Goal: Use online tool/utility: Utilize a website feature to perform a specific function

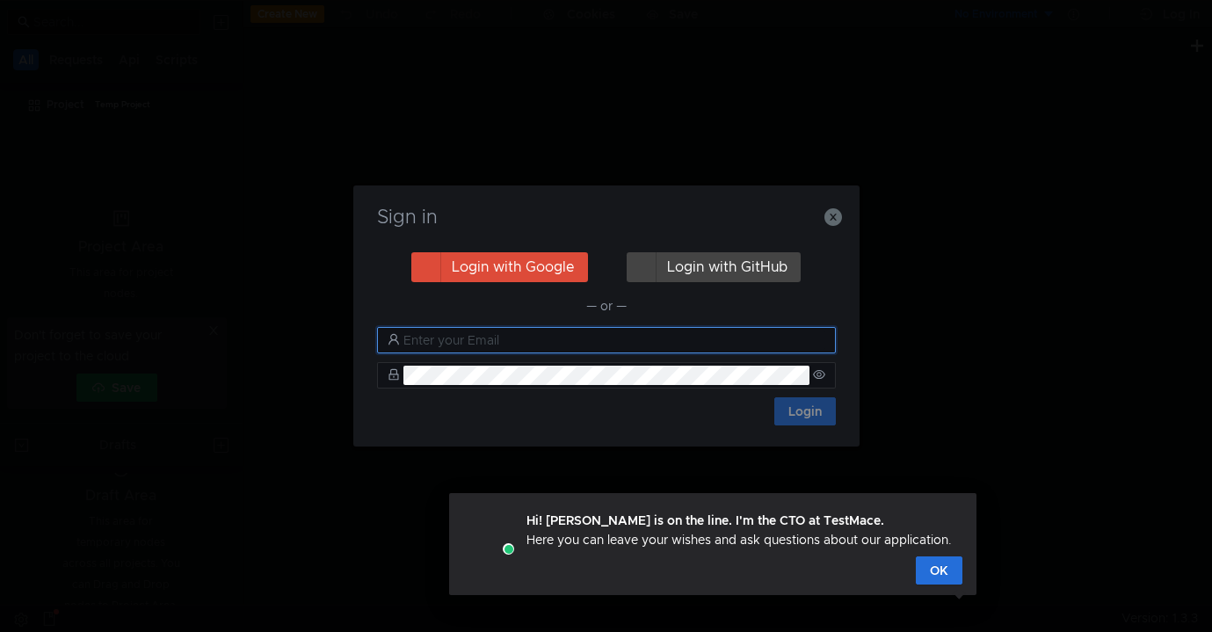
click at [454, 346] on input "text" at bounding box center [615, 340] width 422 height 19
click at [462, 338] on input "ы" at bounding box center [615, 340] width 422 height 19
type input "ы"
click at [402, 353] on nz-input-group "ы" at bounding box center [606, 340] width 459 height 26
click at [434, 345] on input "ы" at bounding box center [615, 340] width 422 height 19
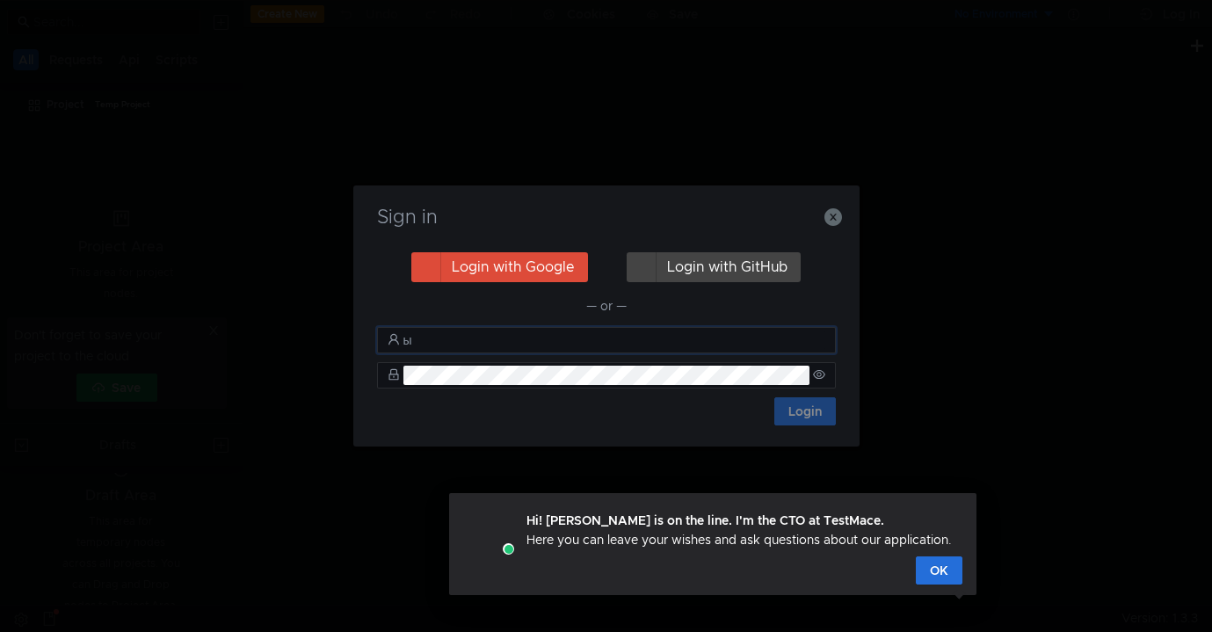
click at [428, 334] on input "ы" at bounding box center [615, 340] width 422 height 19
type input "вывыфв"
click at [835, 221] on icon "button" at bounding box center [834, 217] width 18 height 18
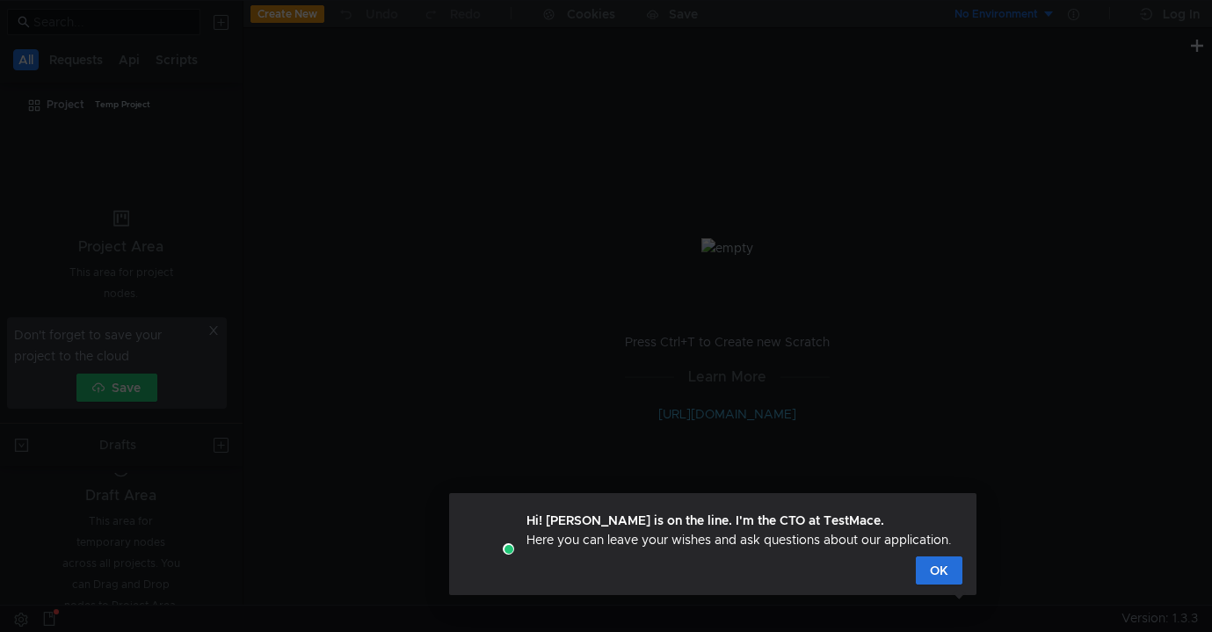
click at [892, 198] on div at bounding box center [606, 316] width 1212 height 632
click at [940, 574] on button "OK" at bounding box center [939, 571] width 47 height 28
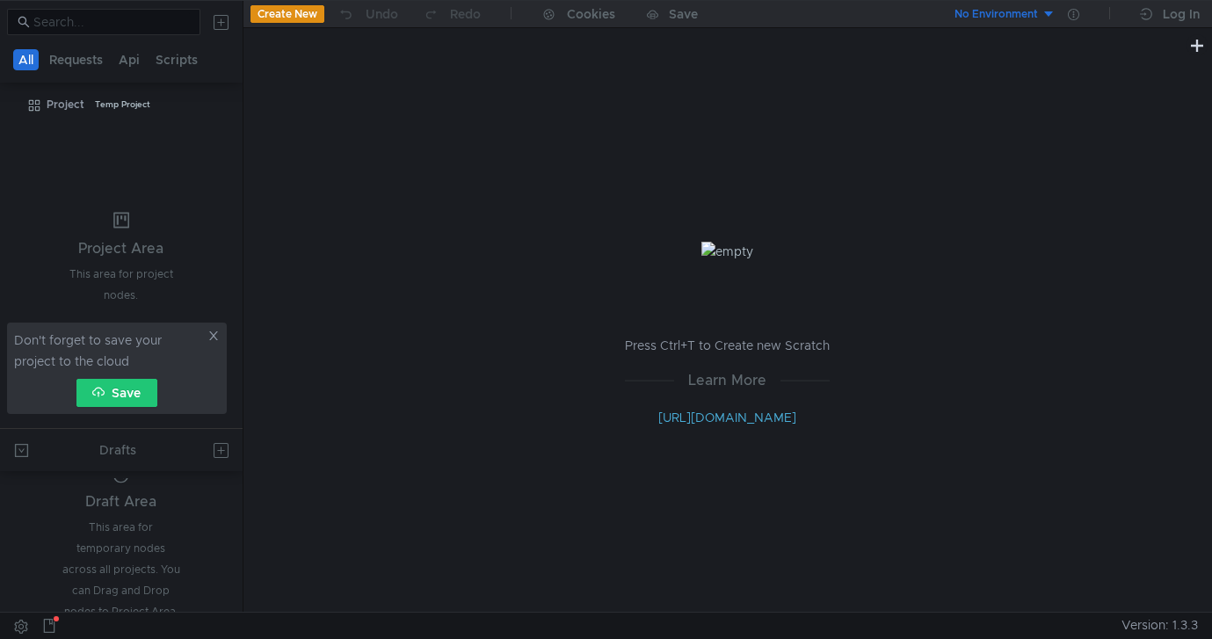
click at [214, 337] on icon at bounding box center [213, 335] width 9 height 9
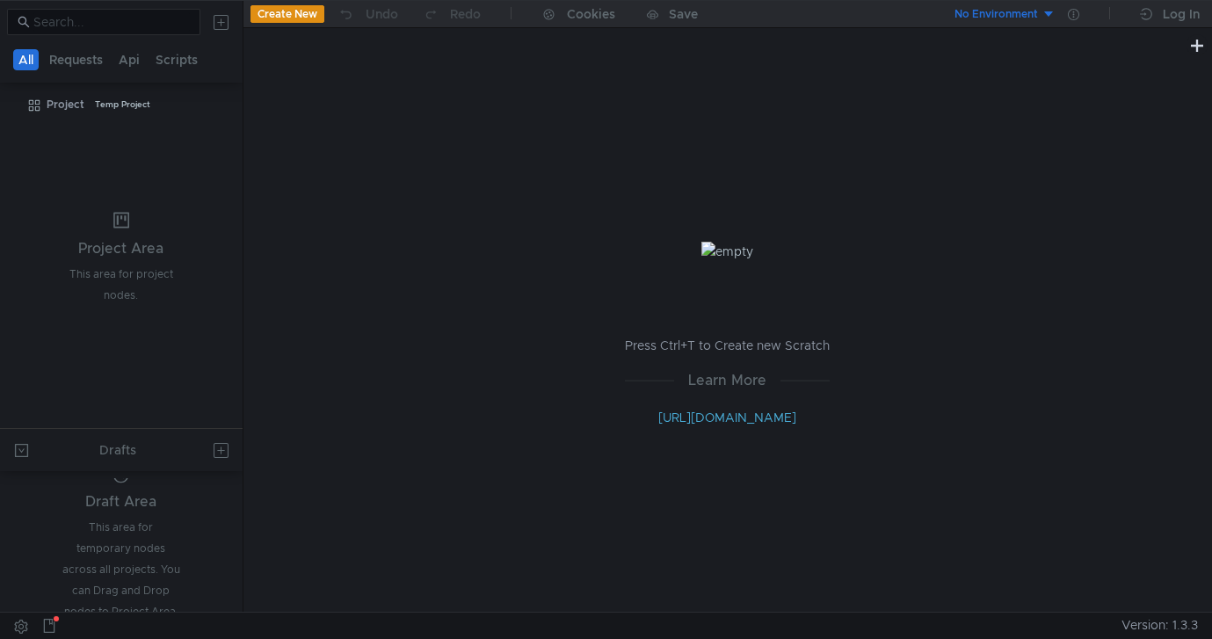
click at [293, 19] on button "Create New" at bounding box center [288, 14] width 74 height 18
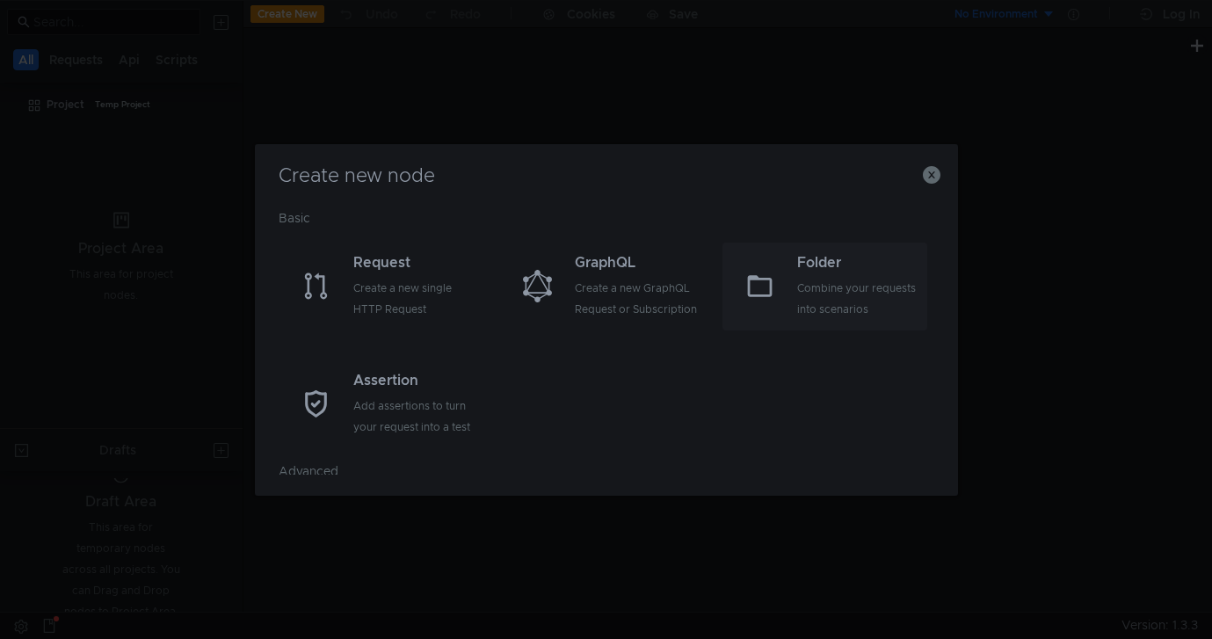
click at [823, 295] on div "Combine your requests into scenarios" at bounding box center [860, 299] width 126 height 42
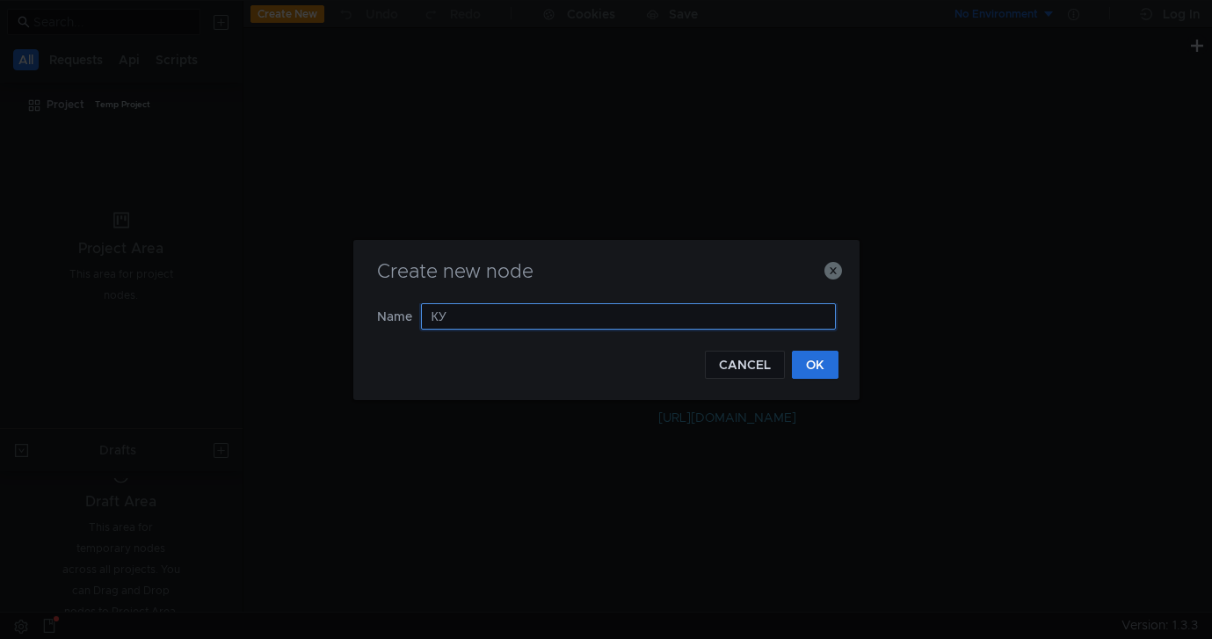
type input "[PERSON_NAME]"
type input "[PERSON_NAME]-Stat"
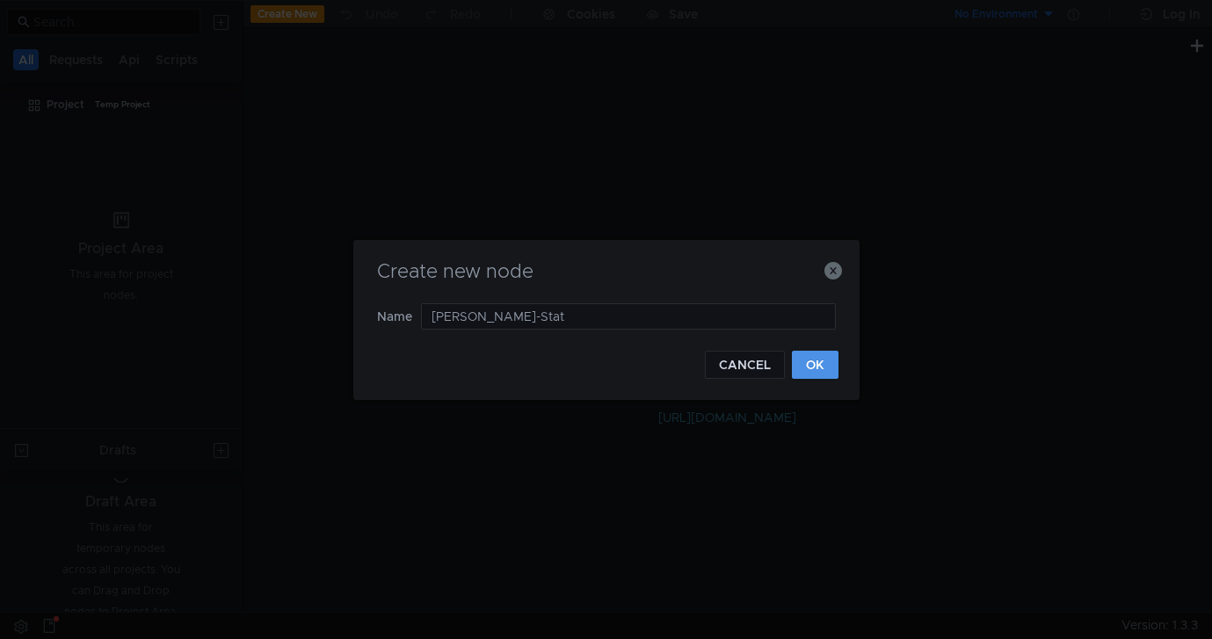
click at [805, 359] on button "OK" at bounding box center [815, 365] width 47 height 28
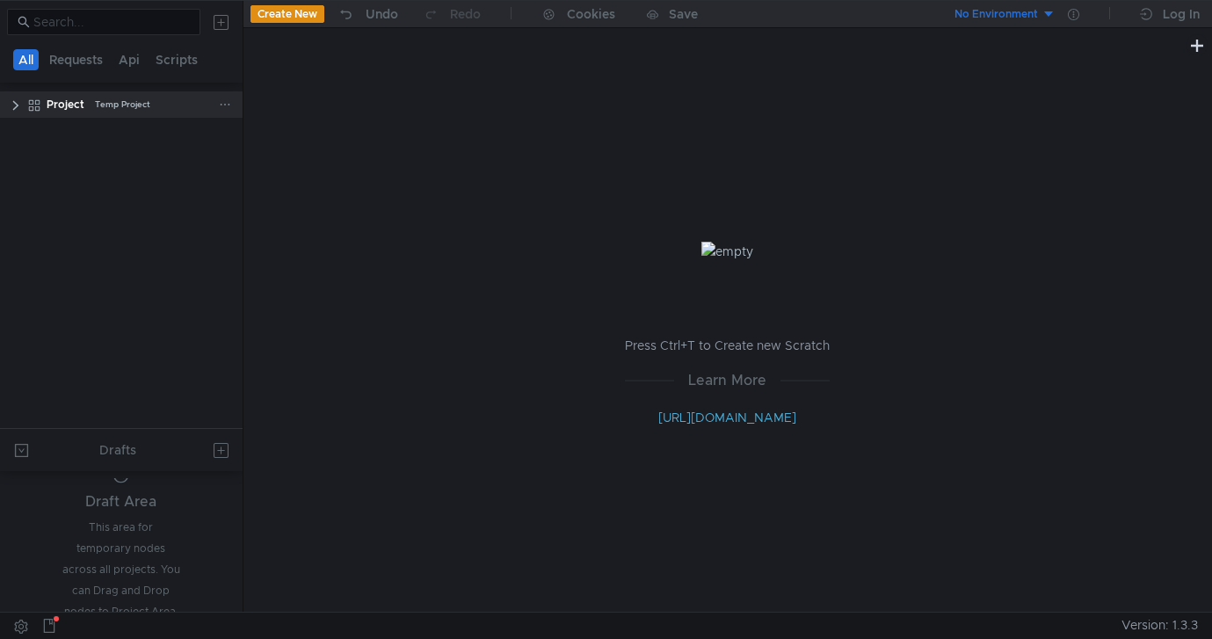
click at [18, 114] on app-app-tree-node-expander at bounding box center [16, 104] width 14 height 26
click at [78, 112] on div "Project" at bounding box center [66, 104] width 38 height 26
click at [220, 113] on app-menu-trigger at bounding box center [225, 104] width 12 height 26
click at [229, 108] on icon at bounding box center [225, 104] width 12 height 12
click at [156, 202] on div at bounding box center [606, 319] width 1212 height 639
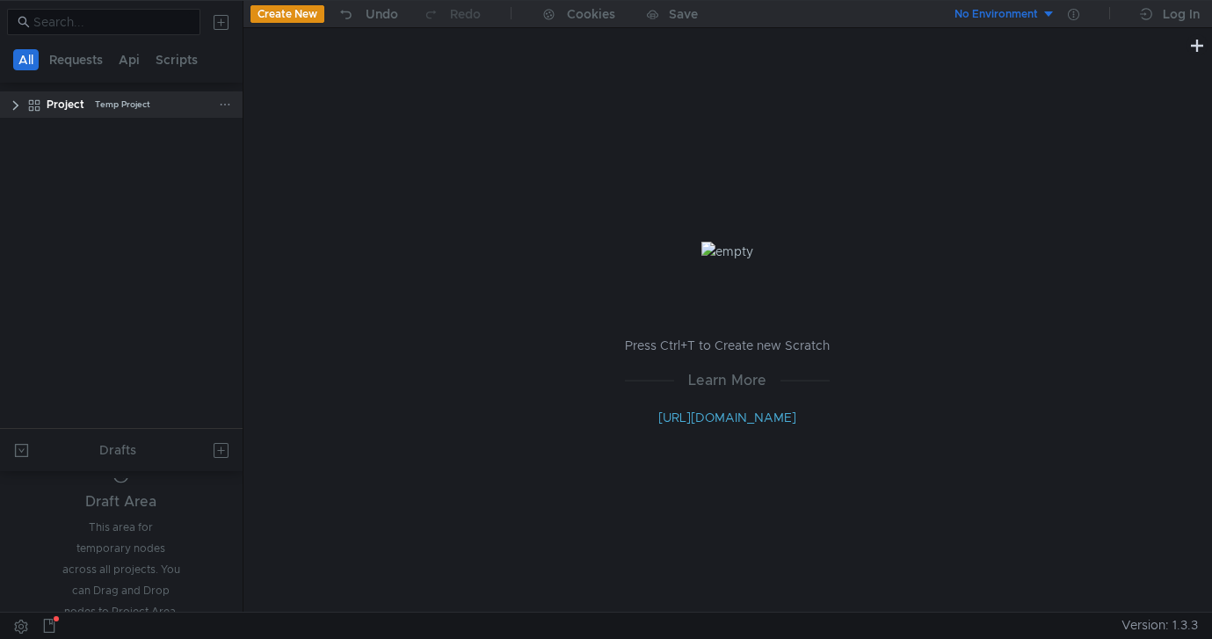
click at [11, 103] on clr-icon at bounding box center [16, 105] width 14 height 14
click at [70, 133] on div "[PERSON_NAME]-Stat" at bounding box center [113, 133] width 117 height 26
click at [120, 103] on div "Temp Project" at bounding box center [122, 104] width 55 height 26
click at [225, 106] on icon at bounding box center [225, 104] width 12 height 12
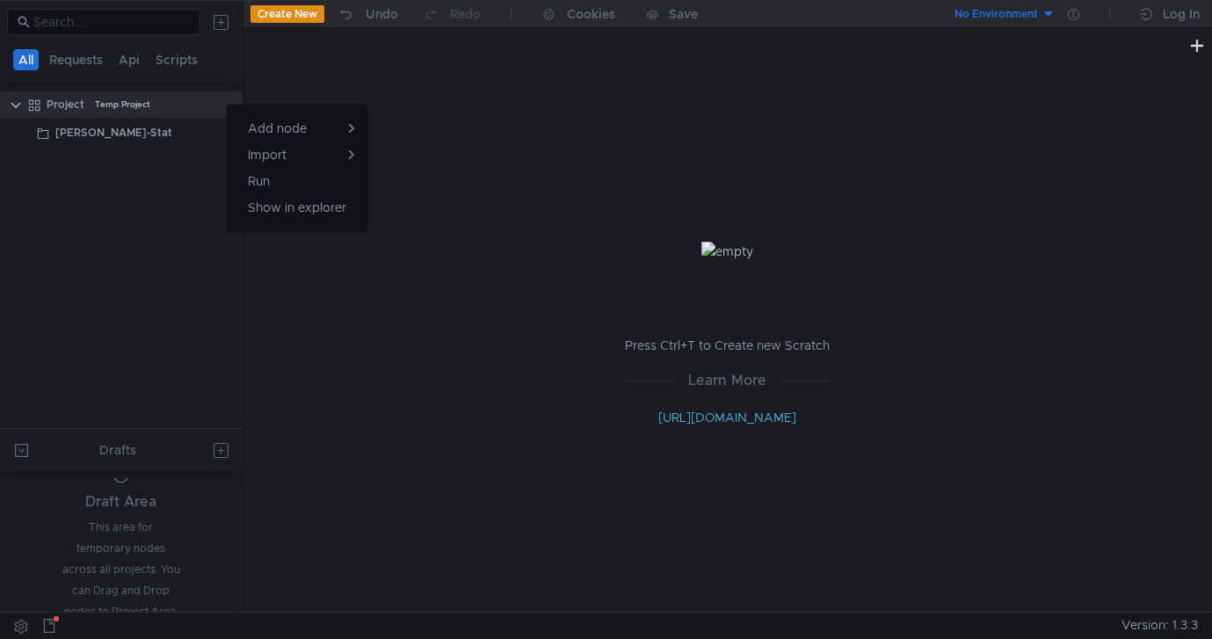
click at [152, 228] on div at bounding box center [606, 319] width 1212 height 639
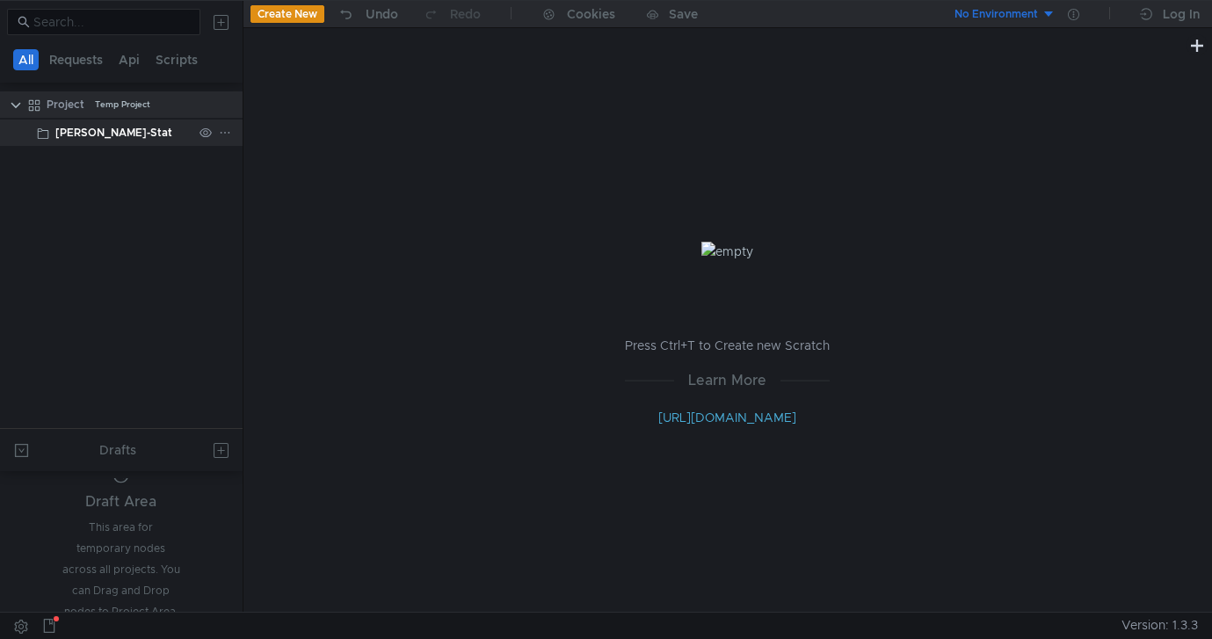
click at [104, 127] on div "[PERSON_NAME]-Stat" at bounding box center [123, 133] width 137 height 26
click at [298, 23] on button "Create New" at bounding box center [288, 14] width 74 height 18
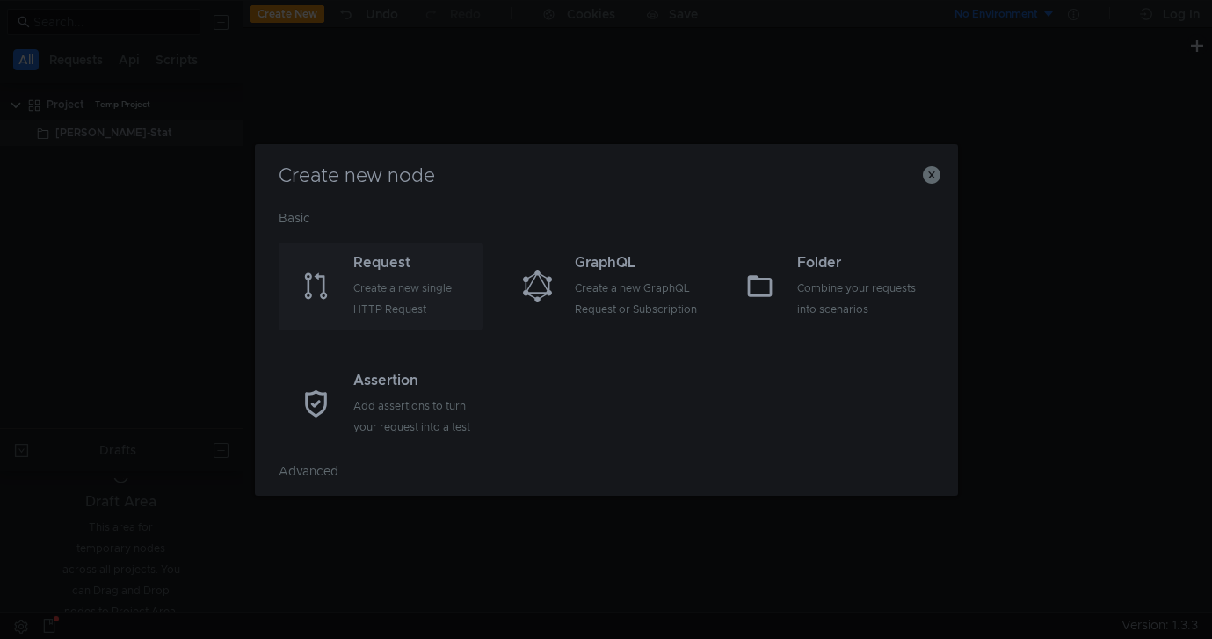
click at [392, 295] on div "Create a new single HTTP Request" at bounding box center [416, 299] width 126 height 42
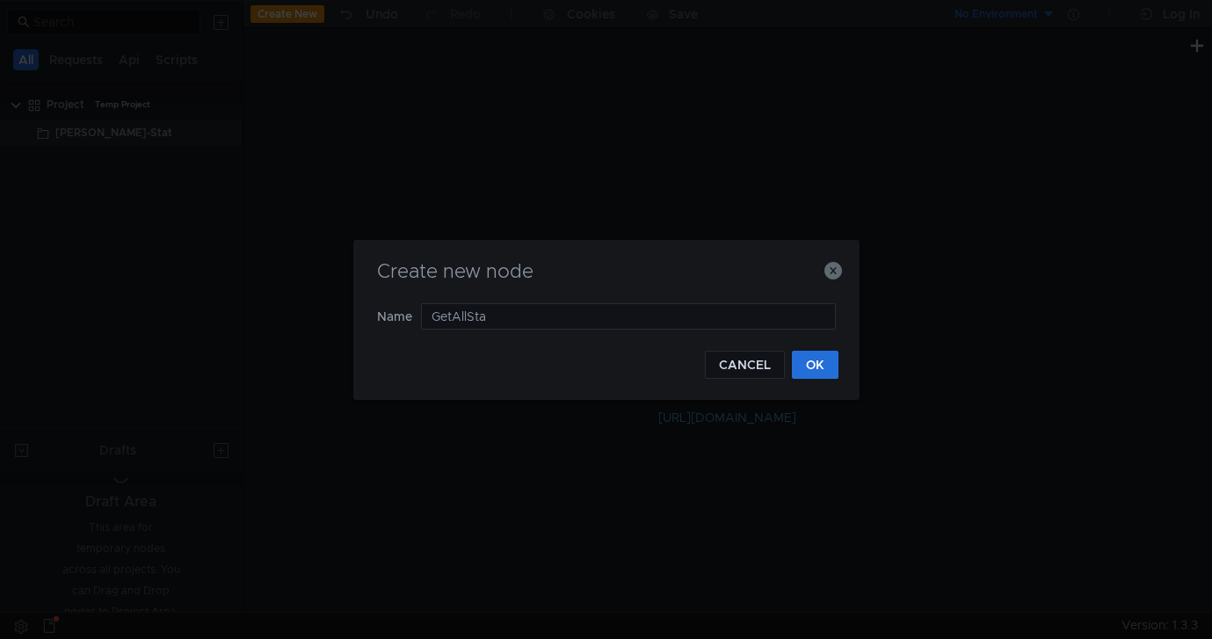
type input "GetAllStat"
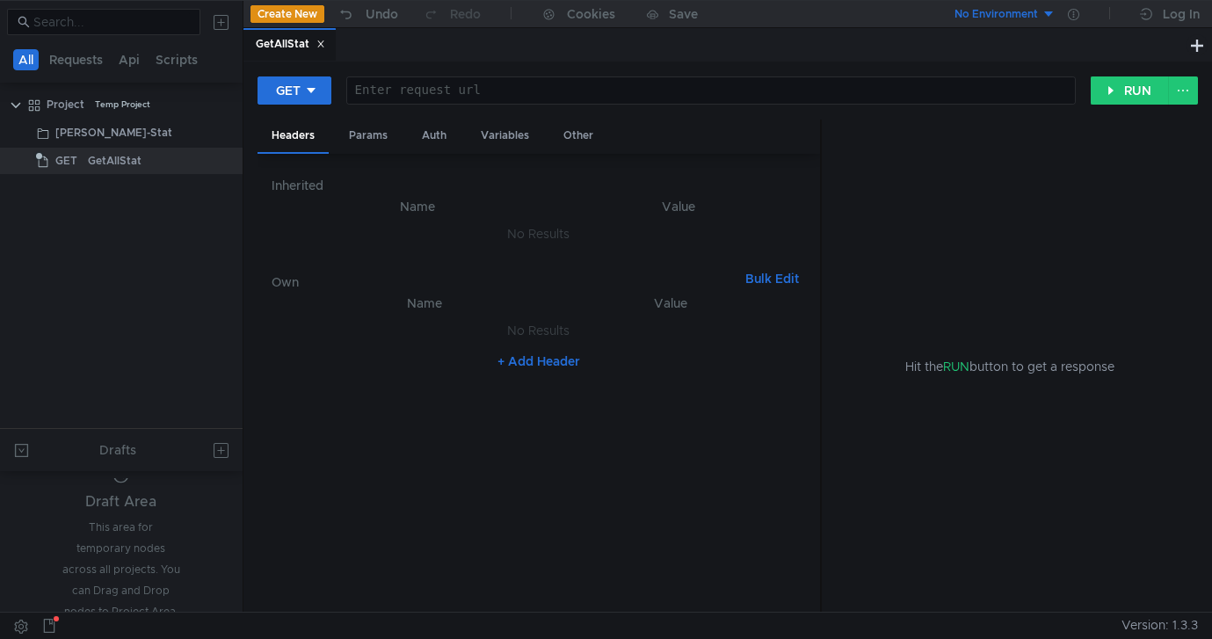
click at [506, 93] on div at bounding box center [711, 105] width 728 height 42
paste textarea "9080"
click at [404, 88] on div "9080" at bounding box center [711, 105] width 728 height 42
paste textarea "/monitoring/metrics"
click at [350, 91] on div "9080 / monitoring / metrics" at bounding box center [711, 105] width 728 height 42
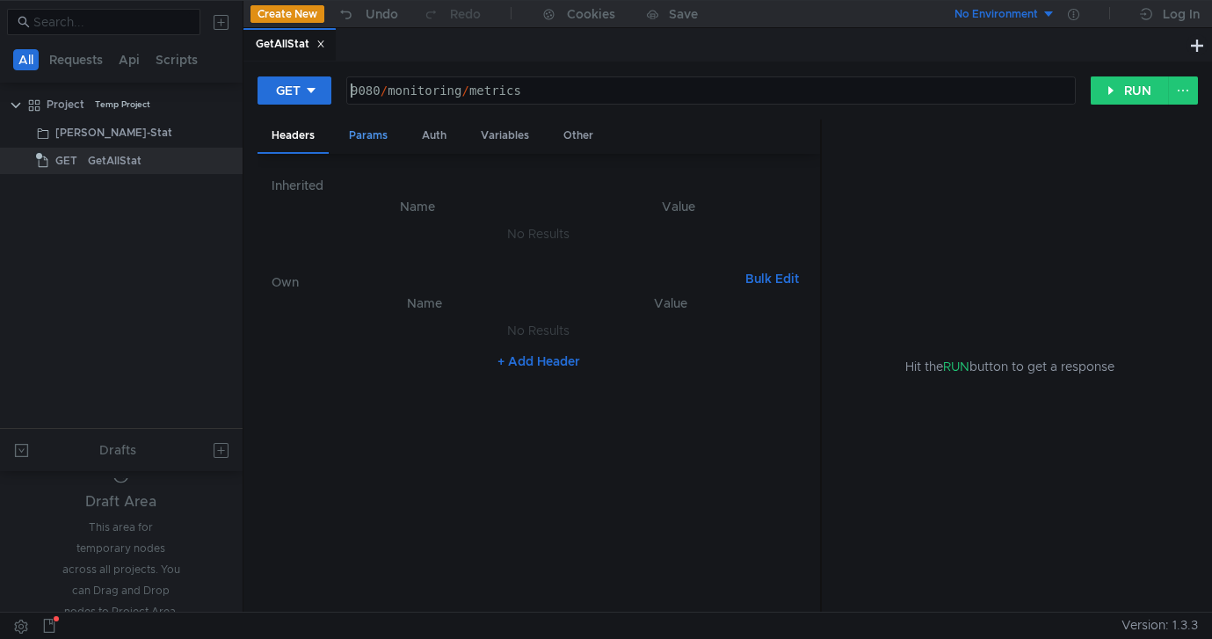
paste textarea "http://<host>:"
click at [415, 97] on div "http:// <host>:9080 / monitoring / metrics" at bounding box center [711, 105] width 728 height 42
drag, startPoint x: 407, startPoint y: 91, endPoint x: 445, endPoint y: 88, distance: 38.0
click at [445, 88] on div "http:// <host>:9080 / monitoring / metrics" at bounding box center [711, 105] width 728 height 42
paste textarea "[DOMAIN_NAME]"
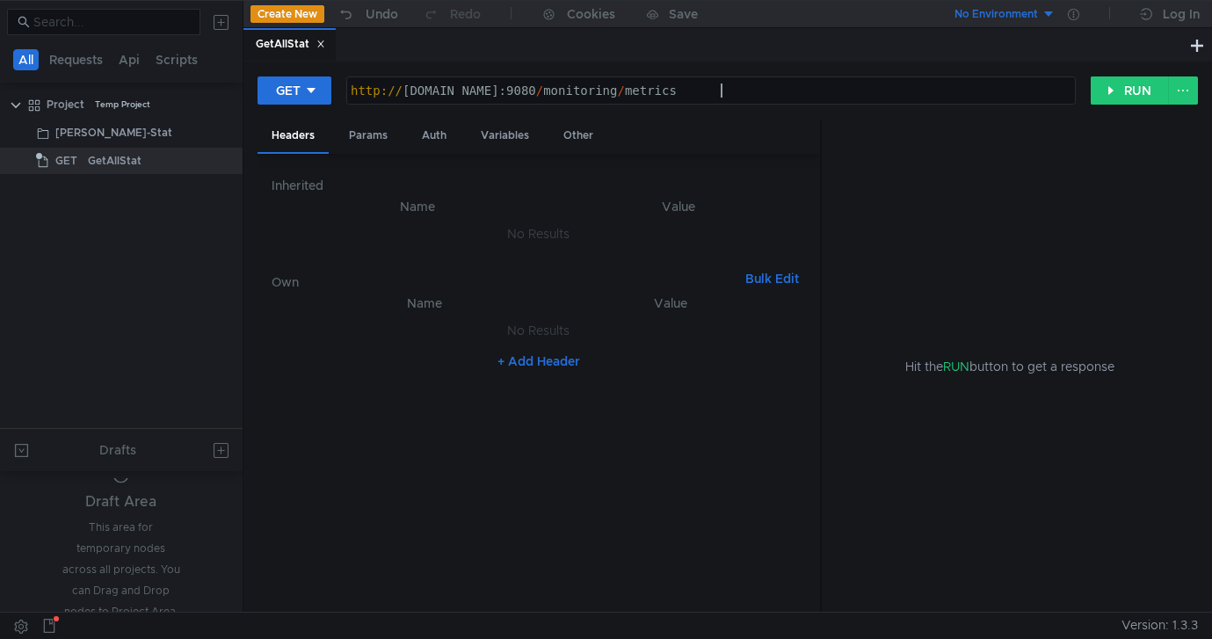
click at [722, 88] on div "http:// [DOMAIN_NAME]:9080 / monitoring / metrics" at bounding box center [711, 105] width 728 height 42
click at [1118, 85] on button "RUN" at bounding box center [1130, 90] width 78 height 28
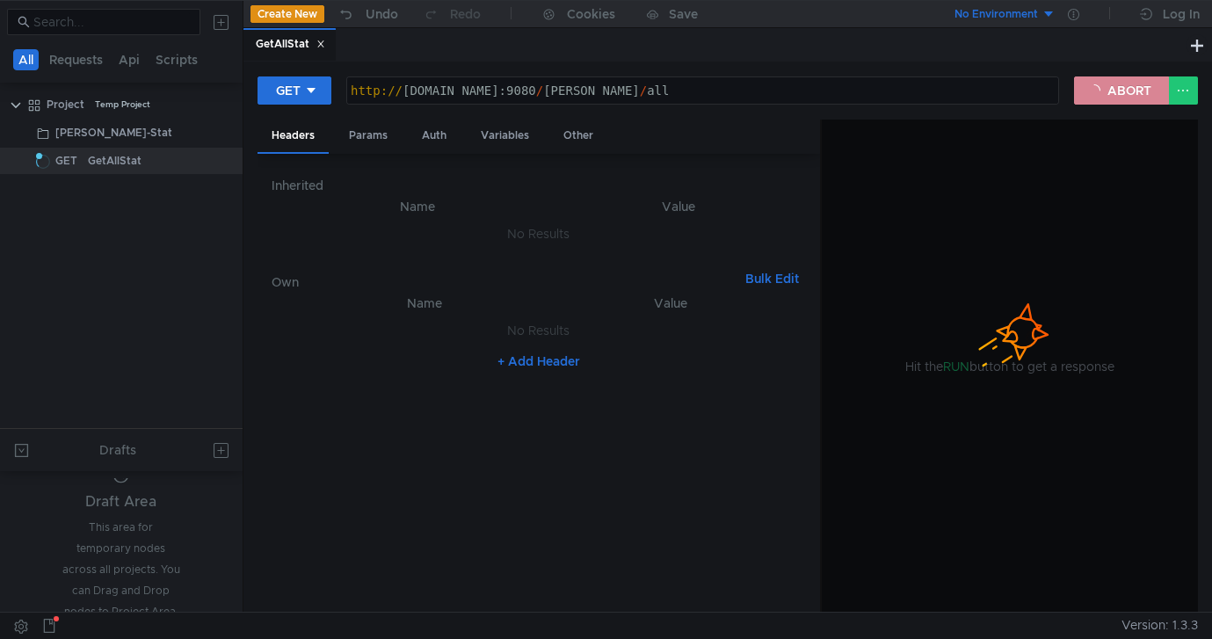
click at [1100, 100] on button "ABORT" at bounding box center [1121, 90] width 95 height 28
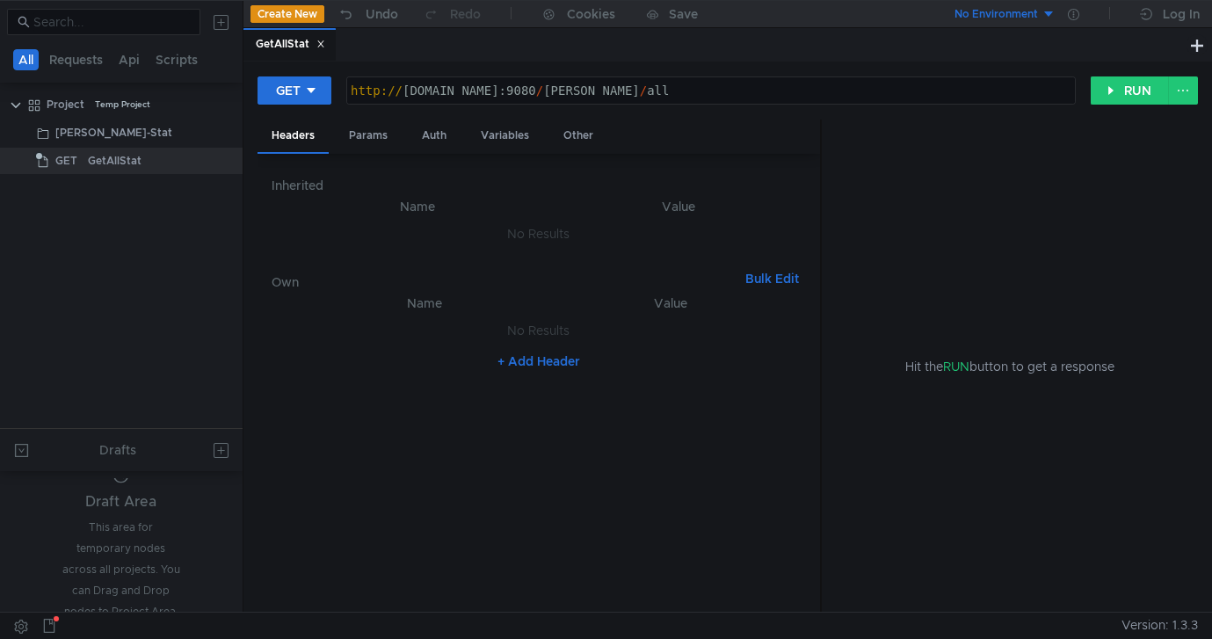
click at [472, 85] on div "http:// [DOMAIN_NAME]:9080 / [PERSON_NAME] / all" at bounding box center [711, 105] width 728 height 42
drag, startPoint x: 403, startPoint y: 90, endPoint x: 602, endPoint y: 85, distance: 199.6
click at [602, 85] on div "http:// [DOMAIN_NAME]:9080 / [PERSON_NAME] / all" at bounding box center [711, 105] width 728 height 42
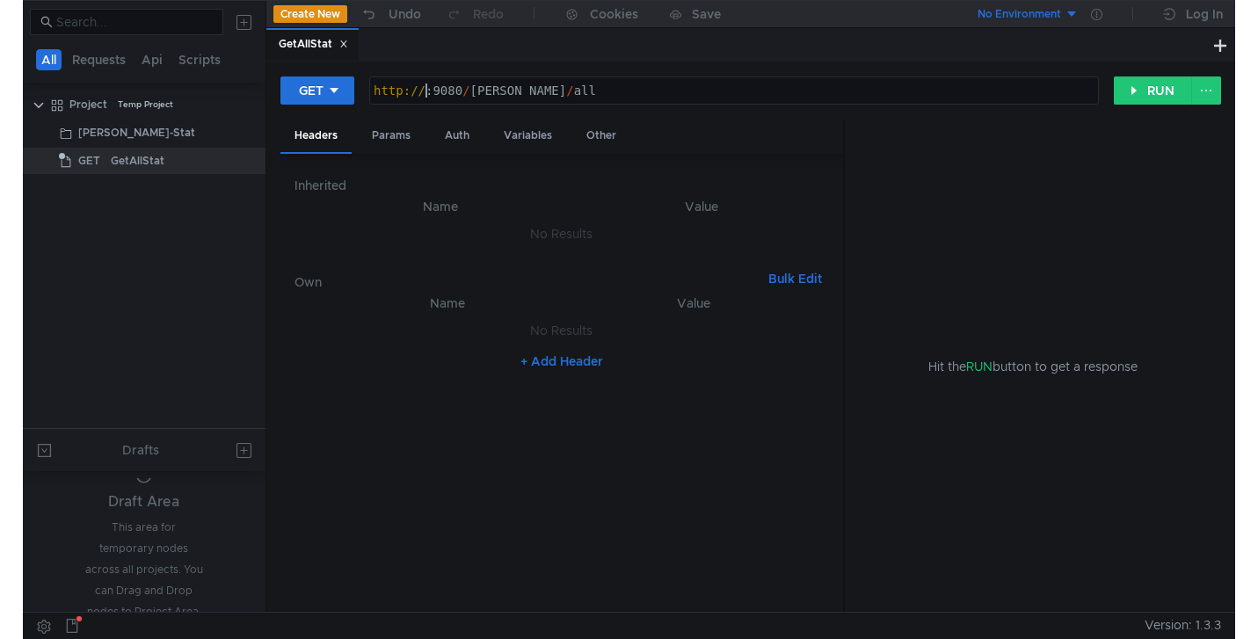
scroll to position [0, 11]
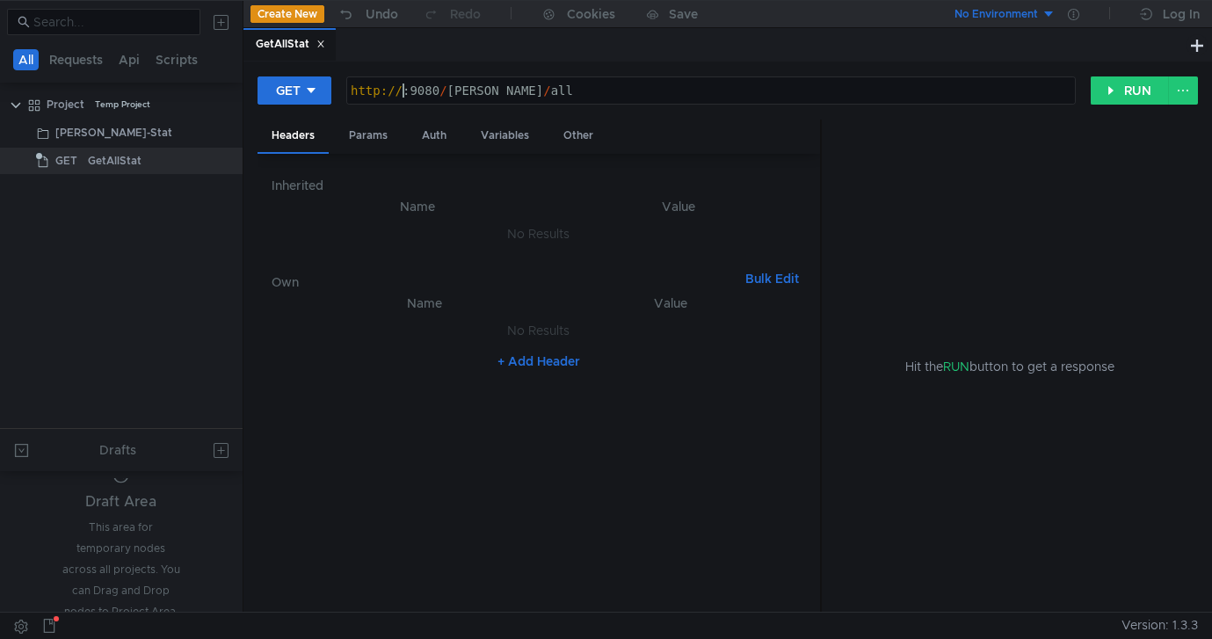
paste textarea "[PERSON_NAME][DOMAIN_NAME]"
click at [1124, 86] on button "RUN" at bounding box center [1130, 90] width 78 height 28
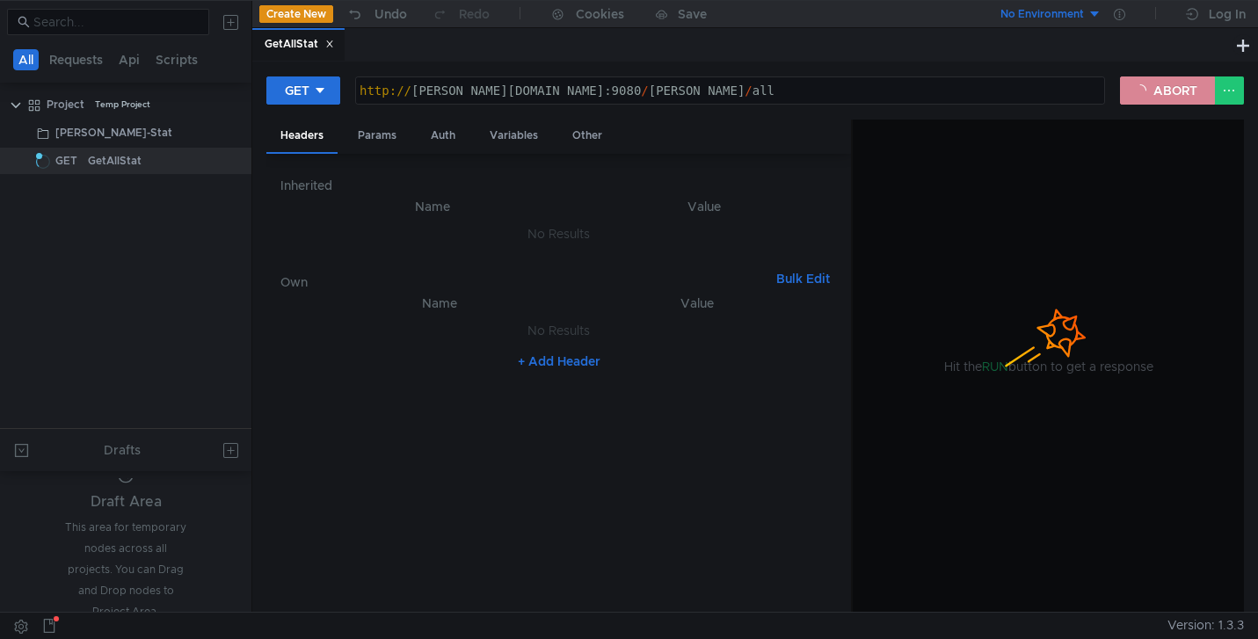
click at [1173, 91] on button "ABORT" at bounding box center [1167, 90] width 95 height 28
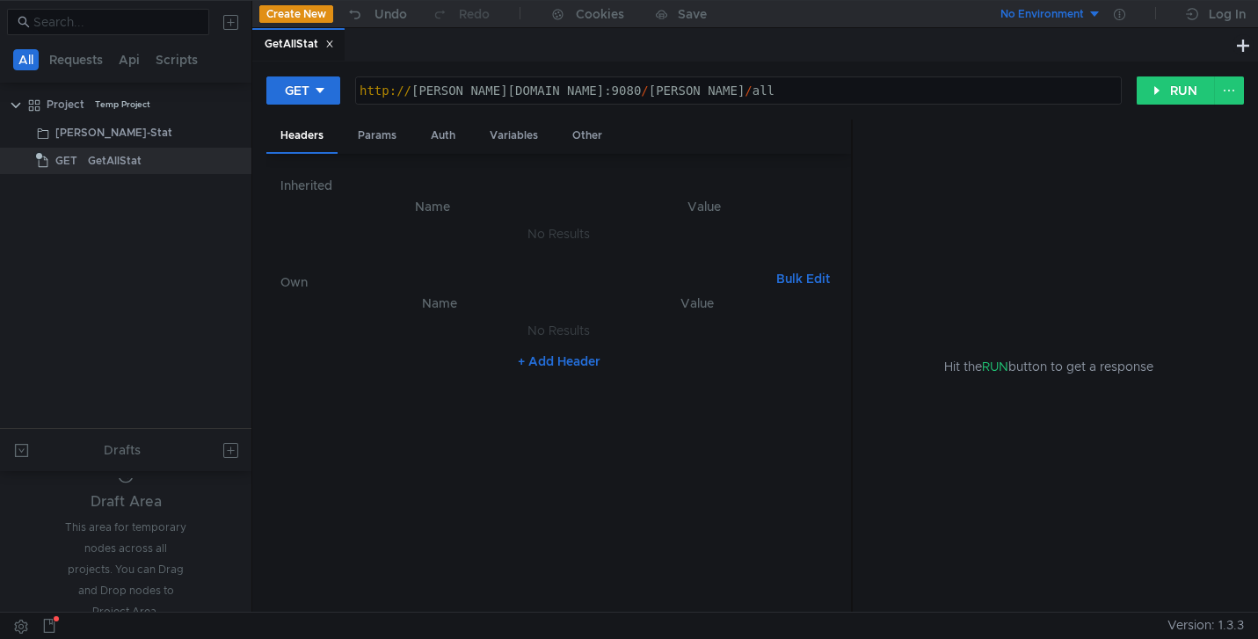
click at [450, 92] on div "http:// [PERSON_NAME][DOMAIN_NAME]:9080 / [PERSON_NAME] / all" at bounding box center [738, 105] width 765 height 42
click at [422, 96] on div "http:// [PERSON_NAME][DOMAIN_NAME]:9080 / [PERSON_NAME] / all" at bounding box center [738, 105] width 765 height 42
paste textarea "[PERSON_NAME][DOMAIN_NAME]"
click at [1186, 93] on button "RUN" at bounding box center [1176, 90] width 78 height 28
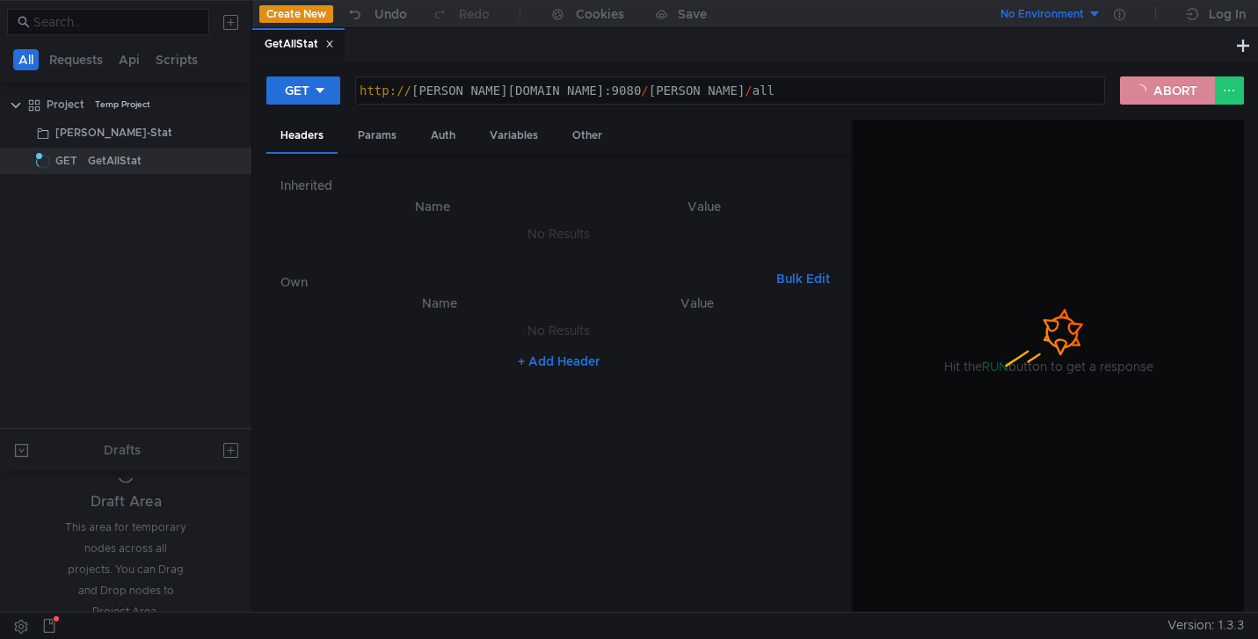
click at [1157, 83] on button "ABORT" at bounding box center [1167, 90] width 95 height 28
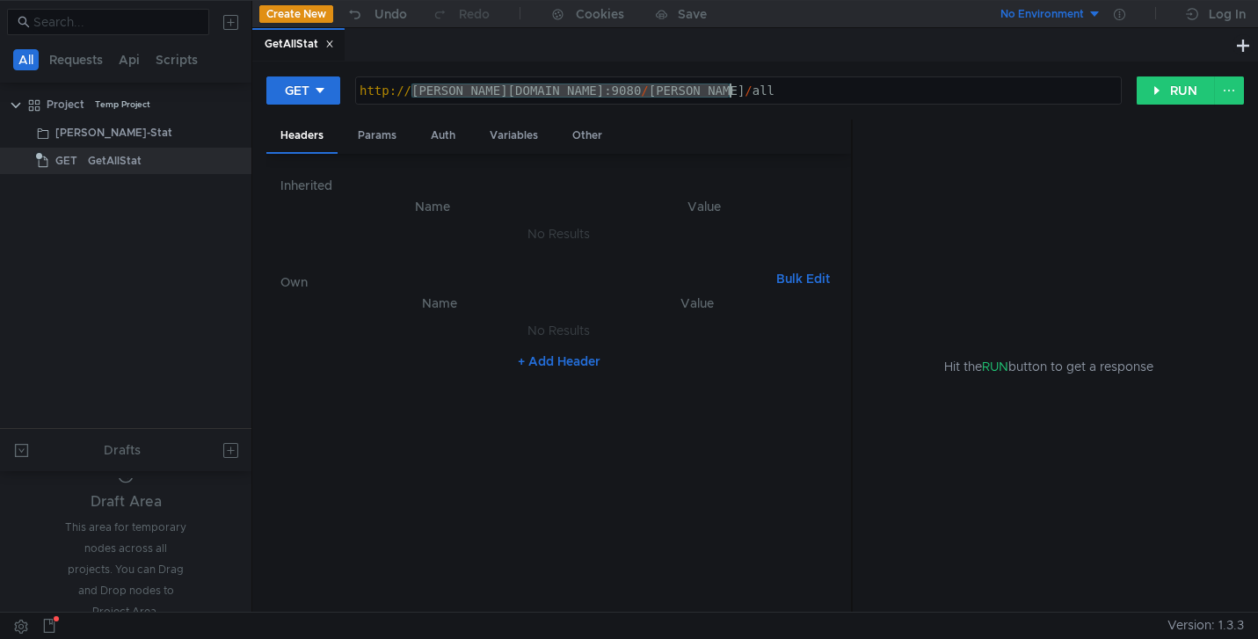
drag, startPoint x: 415, startPoint y: 93, endPoint x: 727, endPoint y: 93, distance: 312.1
click at [727, 93] on div "http:// [PERSON_NAME][DOMAIN_NAME]:9080 / [PERSON_NAME] / all" at bounding box center [738, 105] width 765 height 42
paste textarea "[TECHNICAL_ID]"
type textarea "http://2a02:6b8:fc16:290b:0:5961:7ffc:0:9080/solomon/all"
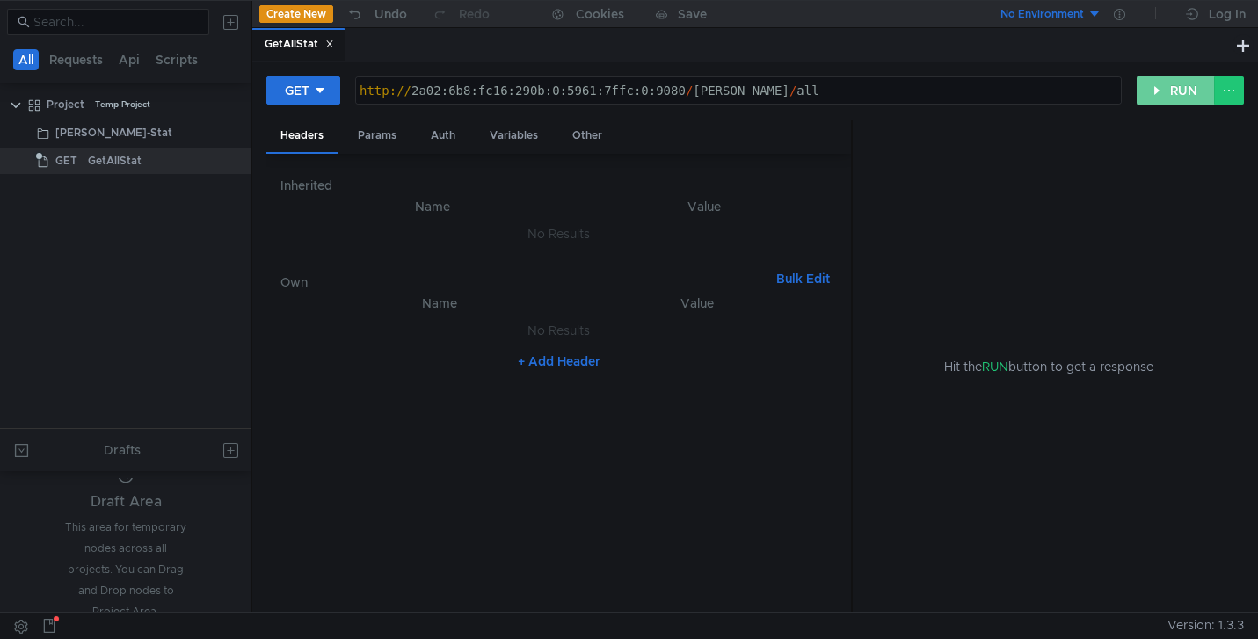
click at [1169, 94] on button "RUN" at bounding box center [1176, 90] width 78 height 28
